Goal: Understand process/instructions

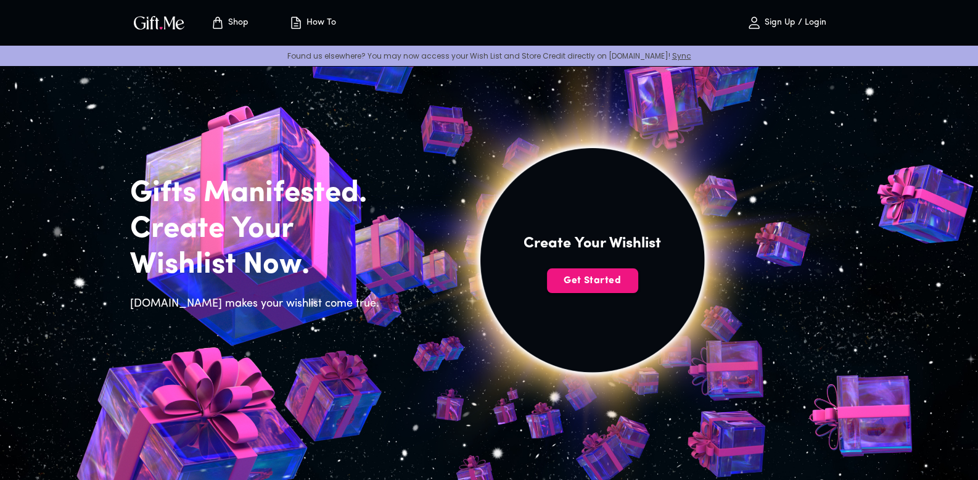
click at [308, 23] on p "How To" at bounding box center [320, 23] width 33 height 10
